Goal: Task Accomplishment & Management: Use online tool/utility

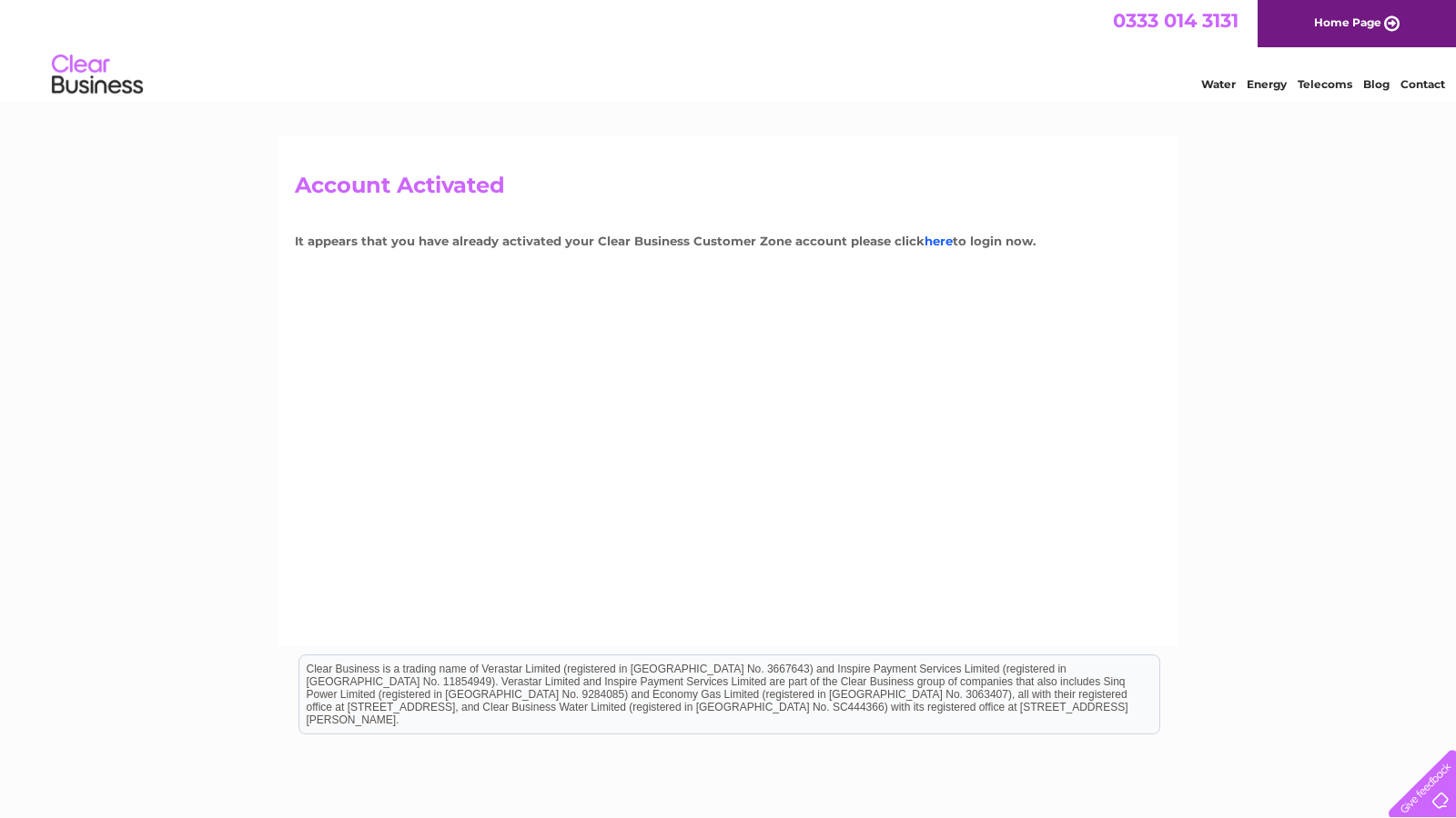
click at [935, 237] on link "here" at bounding box center [938, 241] width 28 height 15
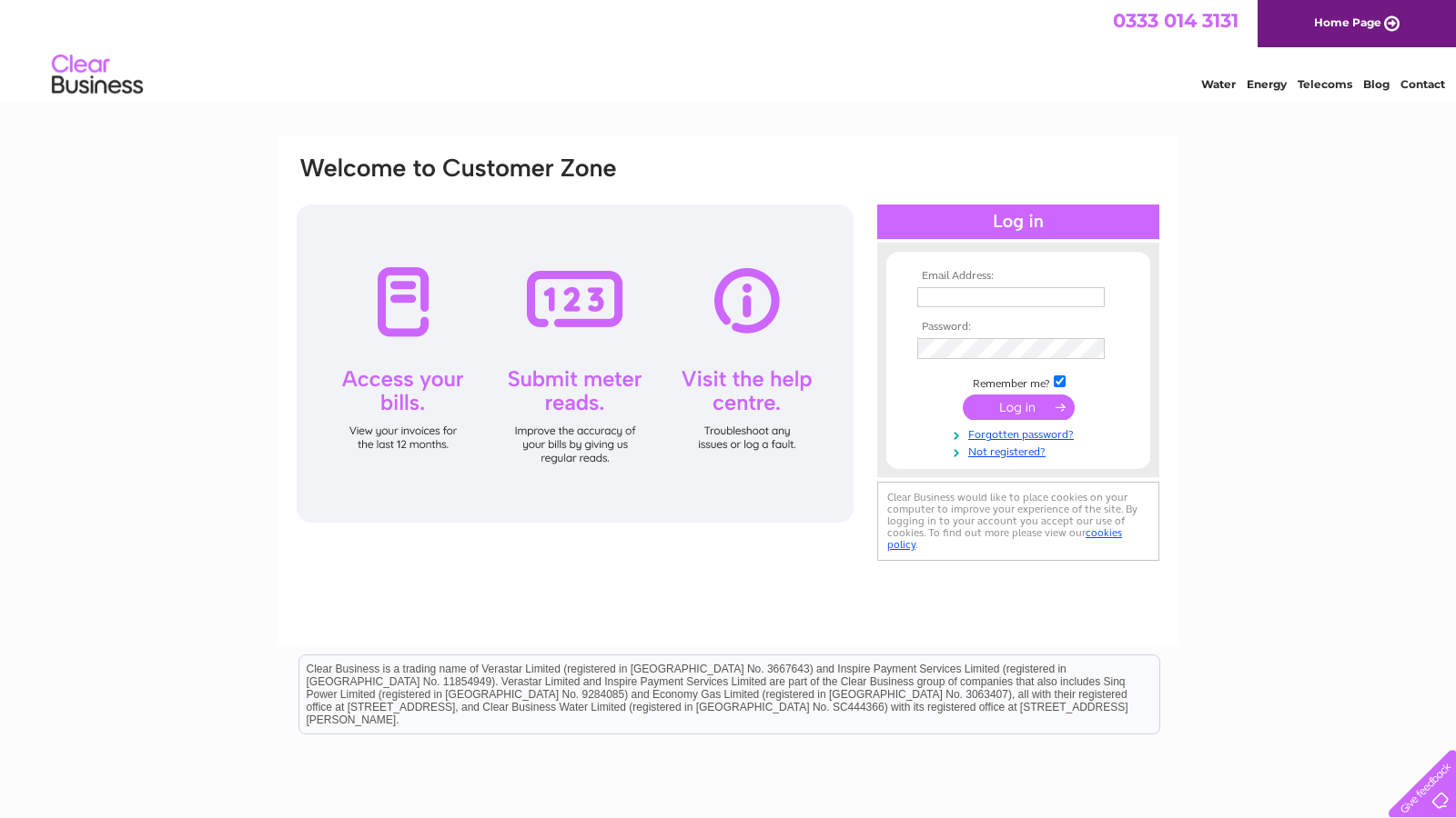
drag, startPoint x: 932, startPoint y: 284, endPoint x: 999, endPoint y: 293, distance: 67.6
click at [933, 284] on td at bounding box center [1018, 297] width 211 height 29
drag, startPoint x: 1076, startPoint y: 301, endPoint x: 1114, endPoint y: 302, distance: 38.0
click at [1077, 301] on input "text" at bounding box center [1011, 298] width 189 height 22
type input "duncan.sutherland@blueyonder.co.uk"
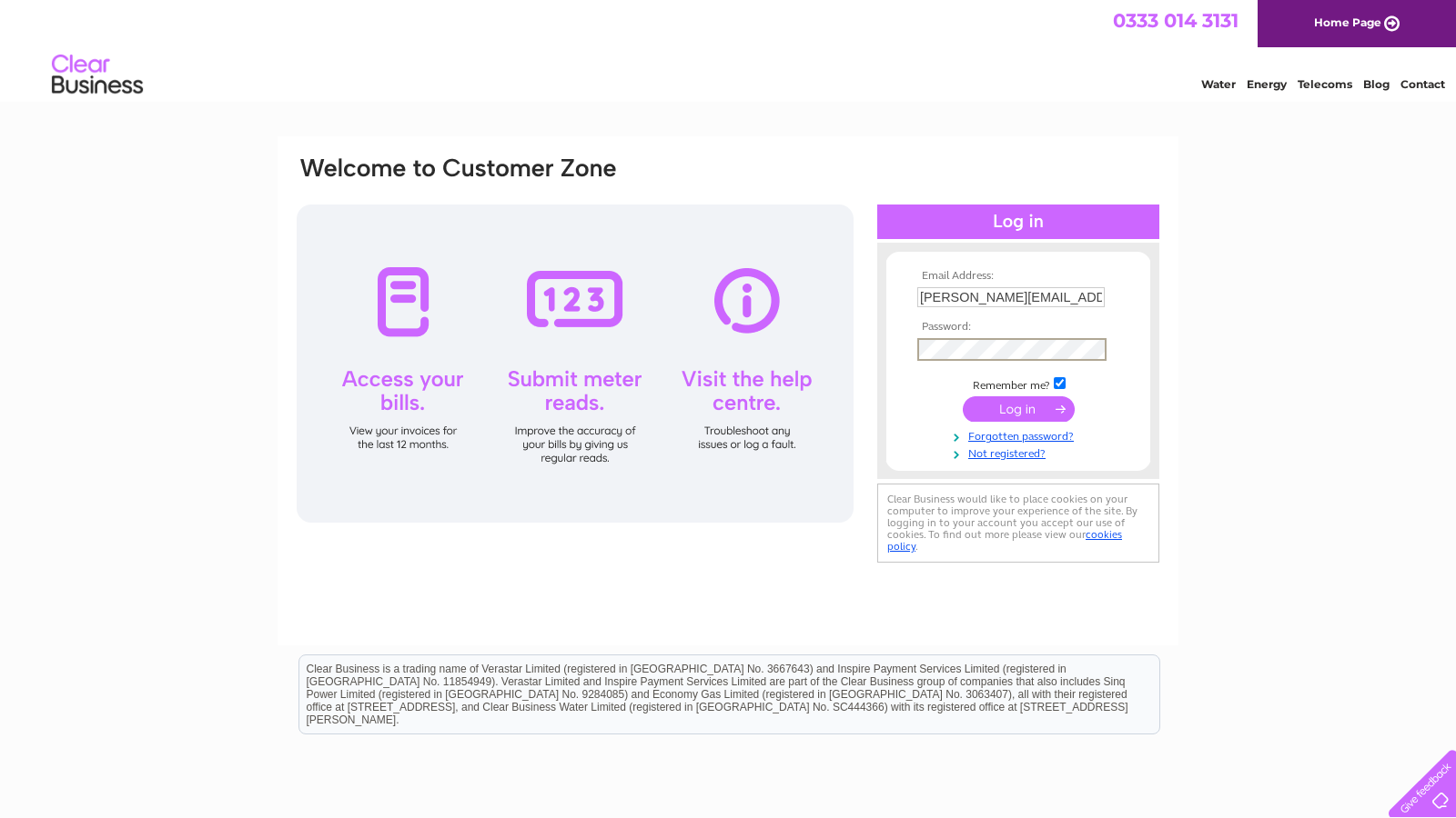
click at [1018, 408] on input "submit" at bounding box center [1019, 409] width 112 height 26
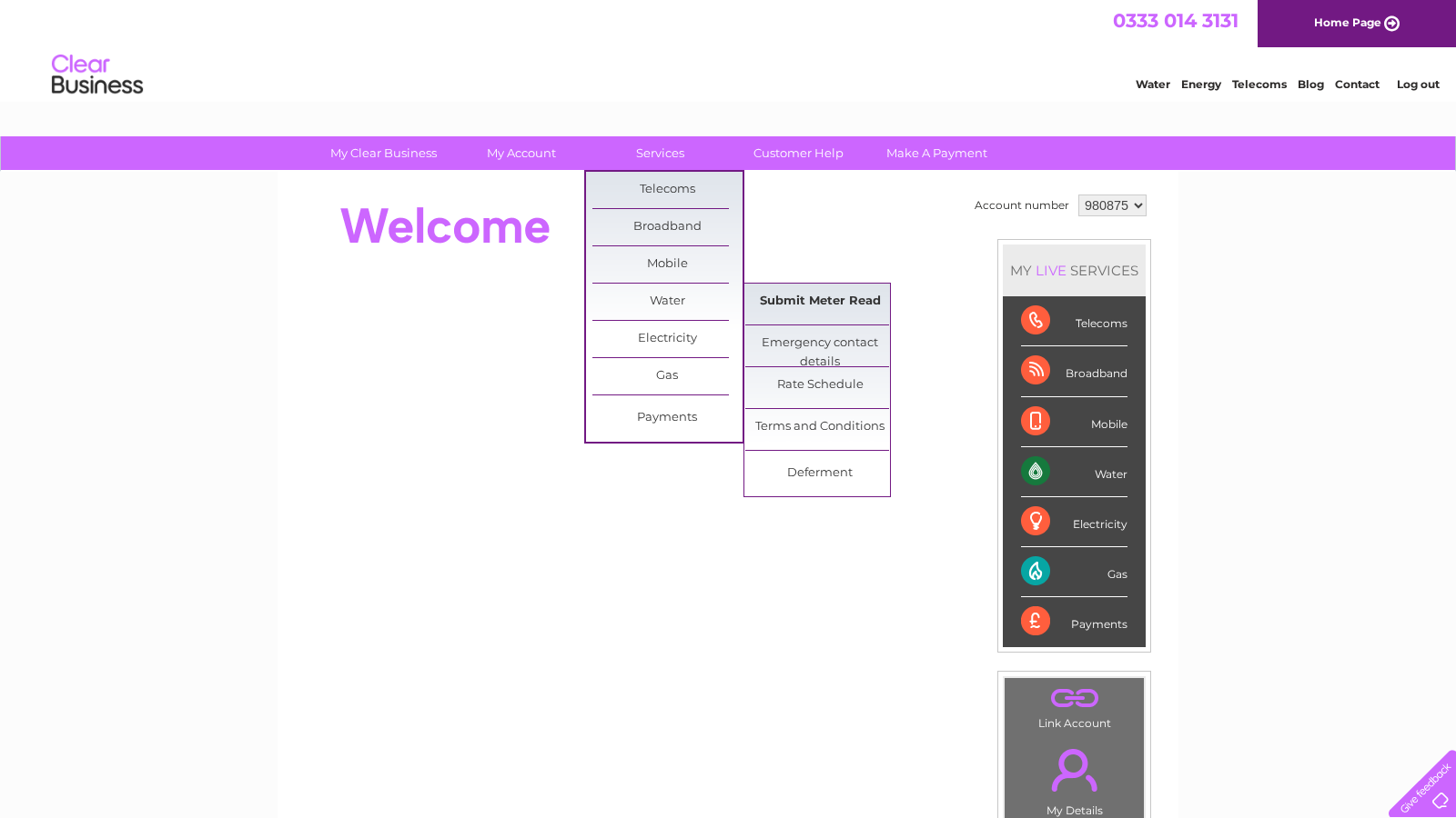
click at [810, 297] on link "Submit Meter Read" at bounding box center [819, 302] width 150 height 37
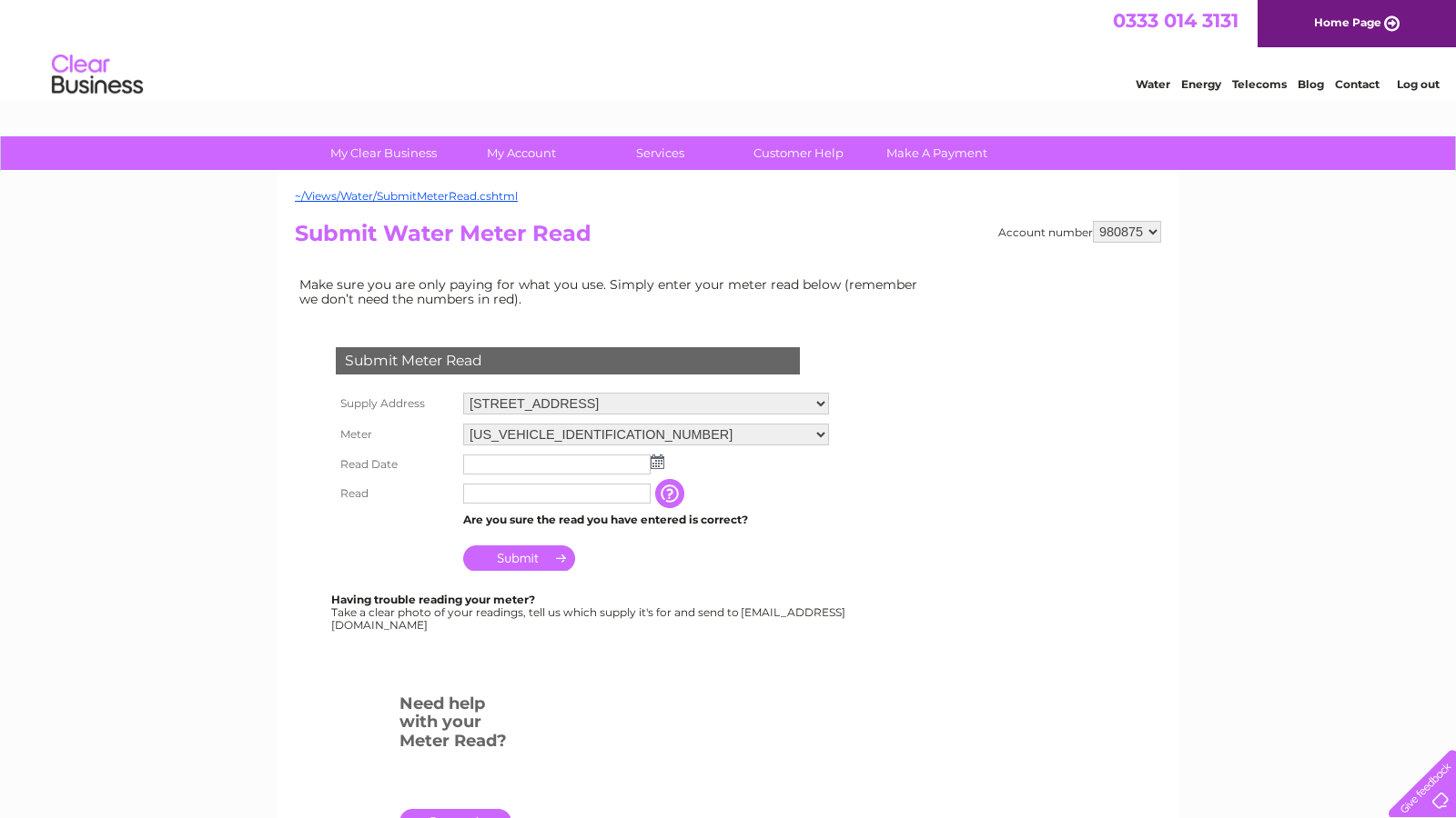
click at [656, 454] on img at bounding box center [657, 462] width 14 height 15
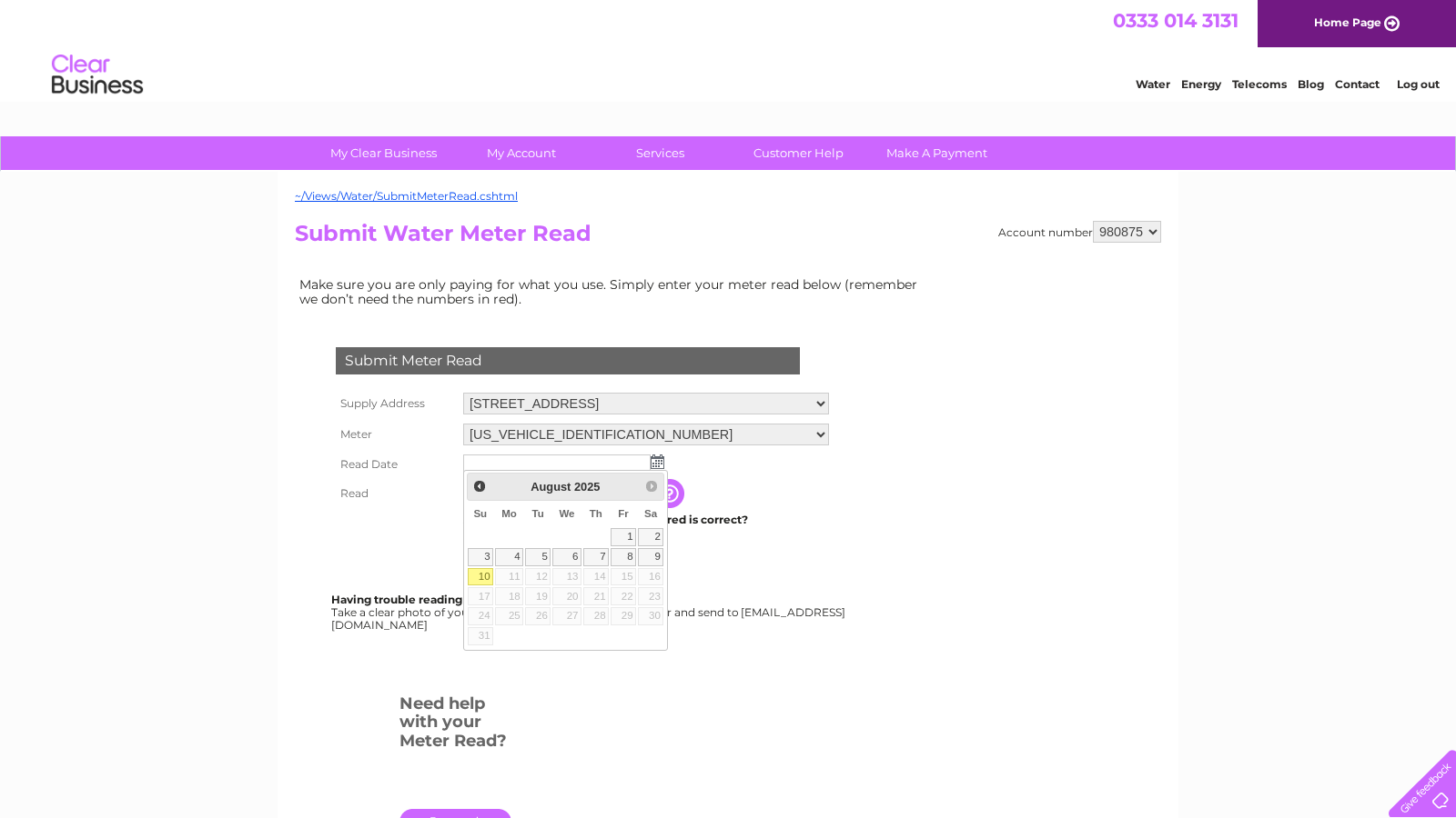
click at [476, 575] on link "10" at bounding box center [480, 577] width 26 height 18
type input "2025/08/10"
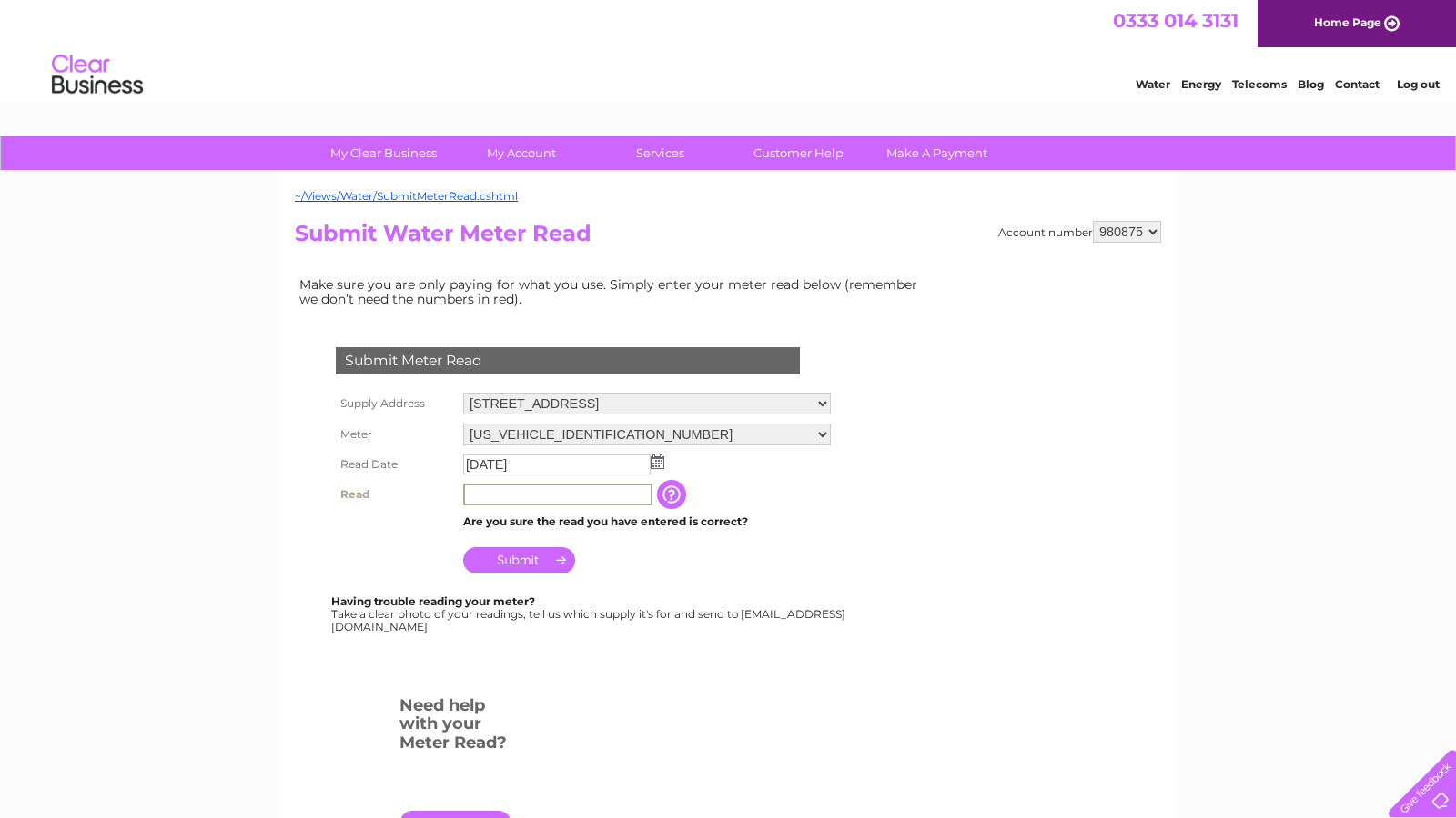
click at [546, 490] on input "text" at bounding box center [558, 495] width 189 height 22
type input "00098"
click at [549, 555] on input "Submit" at bounding box center [519, 558] width 112 height 26
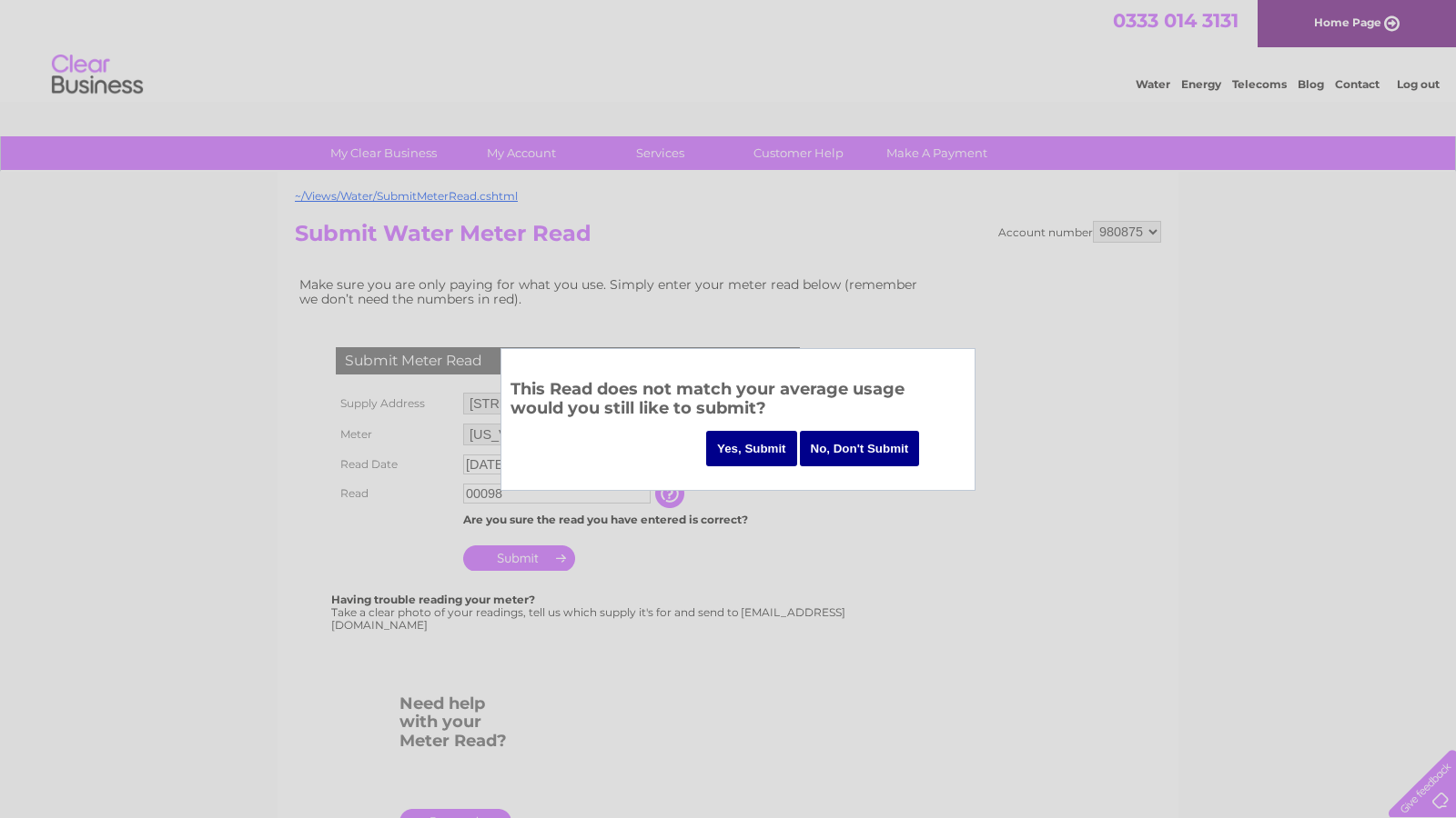
click at [741, 442] on input "Yes, Submit" at bounding box center [751, 448] width 91 height 36
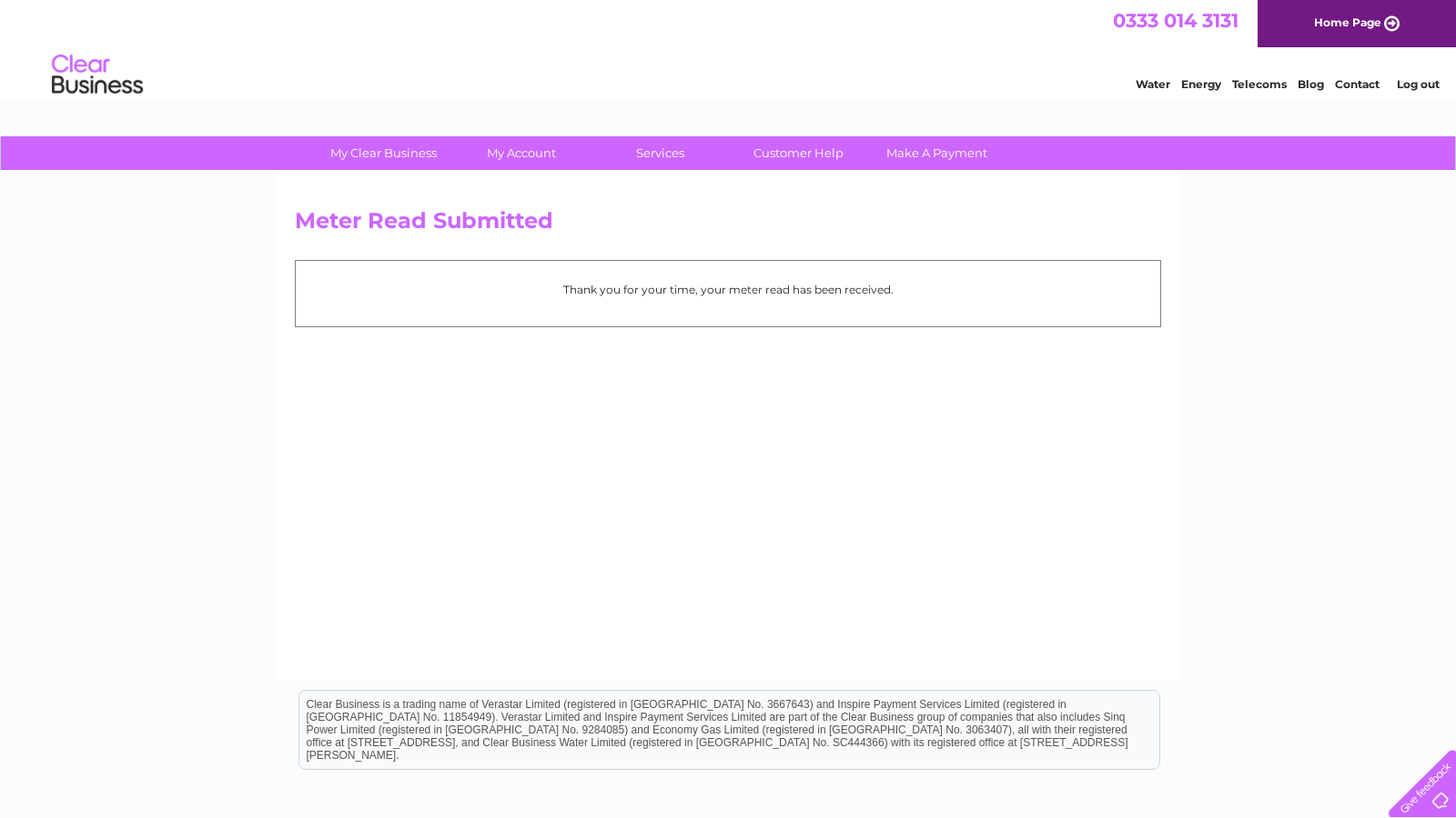
click at [1422, 80] on link "Log out" at bounding box center [1417, 84] width 43 height 14
